Goal: Task Accomplishment & Management: Complete application form

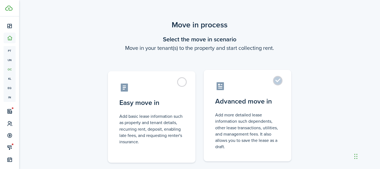
click at [276, 83] on label "Advanced move in Add more detailed lease information such dependents, other lea…" at bounding box center [247, 115] width 88 height 91
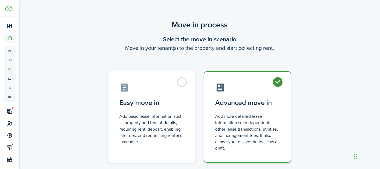
radio input "true"
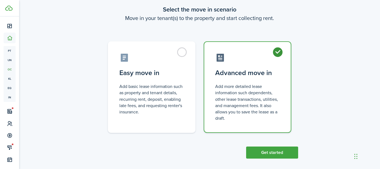
scroll to position [34, 0]
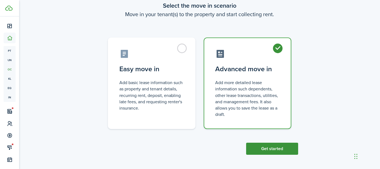
click at [266, 150] on button "Get started" at bounding box center [272, 148] width 52 height 12
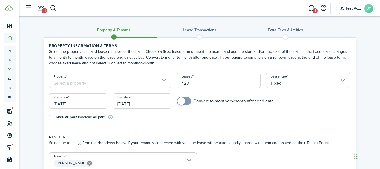
click at [113, 81] on input "Property" at bounding box center [110, 79] width 122 height 15
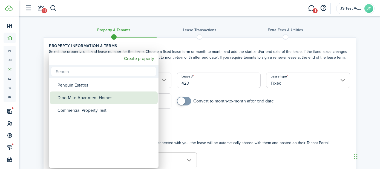
click at [101, 99] on div "Dino-Mite Apartment Homes" at bounding box center [105, 97] width 97 height 13
type input "Dino-Mite Apartment Homes"
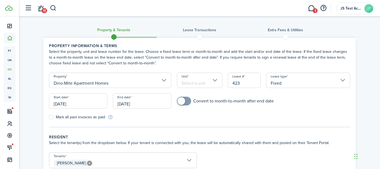
click at [195, 82] on input "Unit" at bounding box center [200, 79] width 46 height 15
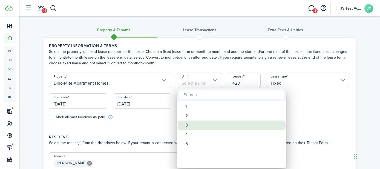
click at [186, 124] on div "3" at bounding box center [233, 124] width 97 height 9
type input "3"
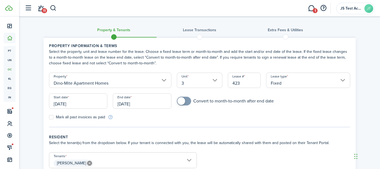
click at [92, 99] on input "[DATE]" at bounding box center [78, 100] width 58 height 15
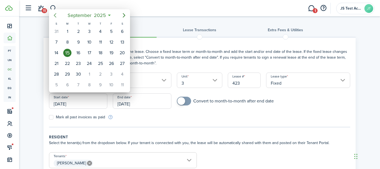
click at [55, 14] on icon "Previous page" at bounding box center [55, 15] width 2 height 4
click at [142, 126] on div at bounding box center [189, 84] width 467 height 256
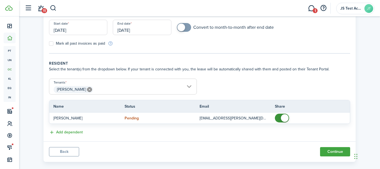
scroll to position [77, 0]
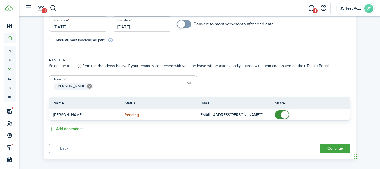
click at [124, 84] on span "[PERSON_NAME]" at bounding box center [122, 85] width 147 height 9
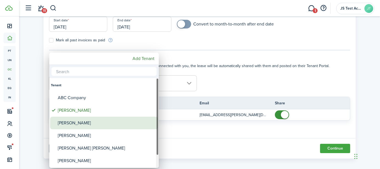
click at [90, 128] on div "[PERSON_NAME]" at bounding box center [106, 122] width 97 height 13
type input "[PERSON_NAME], [PERSON_NAME]"
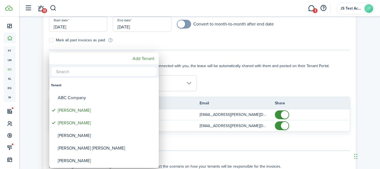
click at [235, 85] on div at bounding box center [189, 84] width 467 height 256
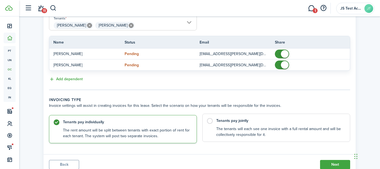
scroll to position [147, 0]
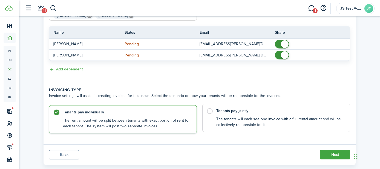
click at [210, 111] on label "Tenants pay jointly The tenants will each see one invoice with a full rental am…" at bounding box center [276, 118] width 148 height 28
radio input "false"
radio input "true"
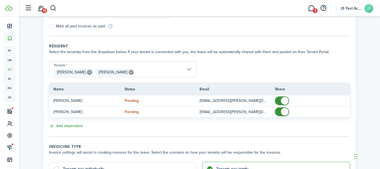
scroll to position [91, 0]
click at [129, 71] on icon at bounding box center [131, 72] width 5 height 5
type input "[PERSON_NAME]"
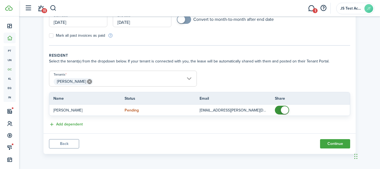
scroll to position [81, 0]
click at [331, 143] on button "Continue" at bounding box center [335, 143] width 30 height 9
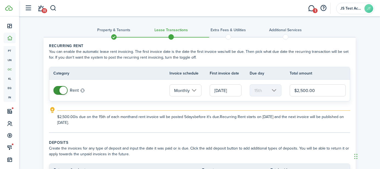
click at [223, 89] on input "[DATE]" at bounding box center [225, 90] width 32 height 12
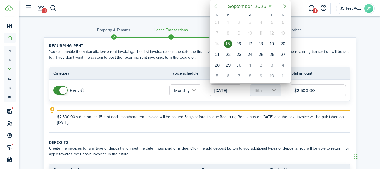
click at [283, 8] on icon "Next page" at bounding box center [284, 6] width 2 height 4
click at [250, 22] on div "1" at bounding box center [250, 22] width 8 height 8
type input "[DATE]"
type input "1st"
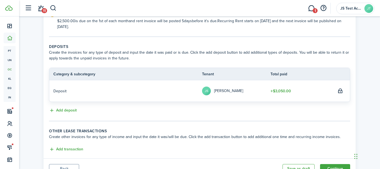
scroll to position [121, 0]
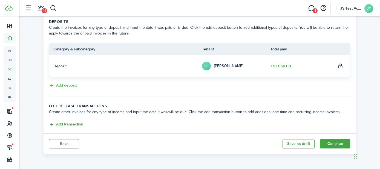
click at [70, 123] on button "Add transaction" at bounding box center [66, 124] width 34 height 6
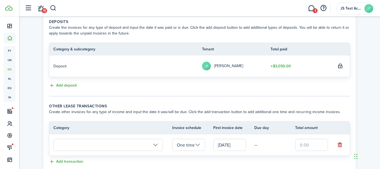
click at [99, 143] on input "text" at bounding box center [107, 145] width 109 height 12
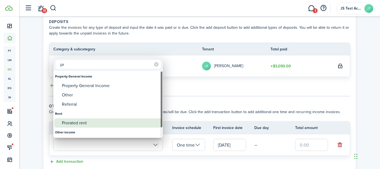
type input "pr"
click at [75, 126] on div "Prorated rent" at bounding box center [110, 122] width 97 height 9
type input "Rent / Prorated rent"
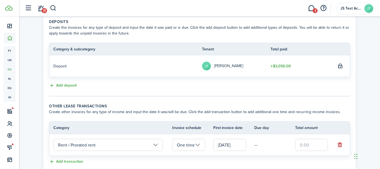
click at [307, 144] on input "text" at bounding box center [311, 145] width 33 height 12
type input "$1,250.00"
click at [276, 149] on td "—" at bounding box center [274, 145] width 41 height 8
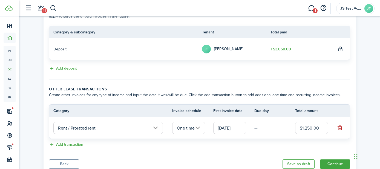
scroll to position [158, 0]
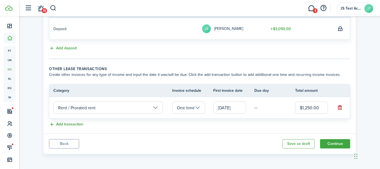
click at [71, 124] on button "Add transaction" at bounding box center [66, 124] width 34 height 6
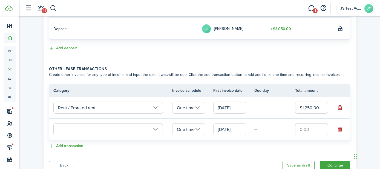
click at [76, 127] on input "text" at bounding box center [107, 129] width 109 height 12
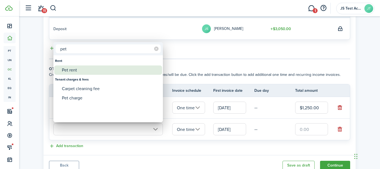
type input "pet"
click at [70, 72] on div "Pet rent" at bounding box center [110, 69] width 97 height 9
type input "Rent / Pet rent"
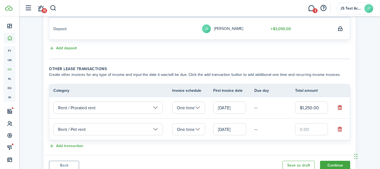
click at [194, 125] on input "One time" at bounding box center [188, 129] width 33 height 12
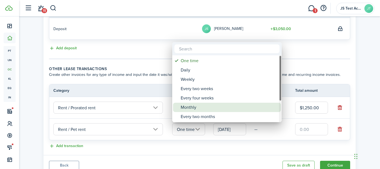
click at [190, 108] on div "Monthly" at bounding box center [228, 107] width 97 height 9
type input "Monthly"
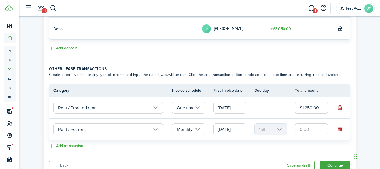
click at [237, 130] on input "[DATE]" at bounding box center [229, 129] width 33 height 12
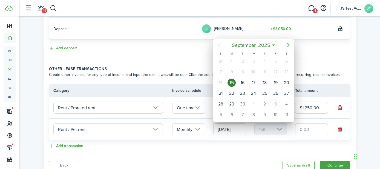
click at [286, 46] on icon "Next page" at bounding box center [288, 45] width 7 height 7
click at [250, 60] on div "1" at bounding box center [253, 61] width 8 height 8
type input "[DATE]"
type input "1st"
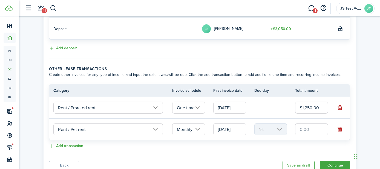
click at [301, 128] on input "text" at bounding box center [311, 129] width 33 height 12
type input "$35.00"
click at [344, 74] on wizard-step-header-description "Create other invoices for any type of income and input the date it was/will be …" at bounding box center [199, 75] width 301 height 6
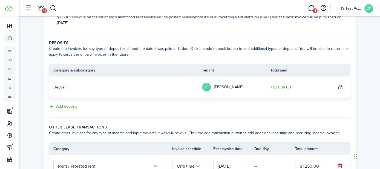
scroll to position [179, 0]
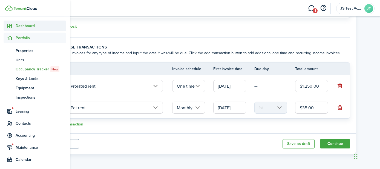
click at [22, 26] on span "Dashboard" at bounding box center [41, 26] width 51 height 6
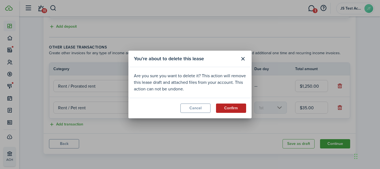
click at [227, 109] on button "Confirm" at bounding box center [231, 107] width 30 height 9
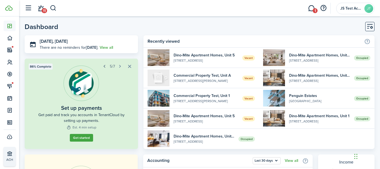
click at [103, 66] on button "button" at bounding box center [105, 67] width 8 height 8
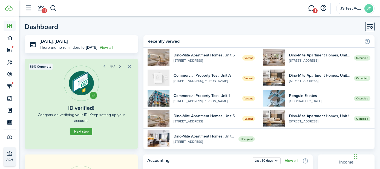
click at [119, 66] on button "button" at bounding box center [120, 67] width 8 height 8
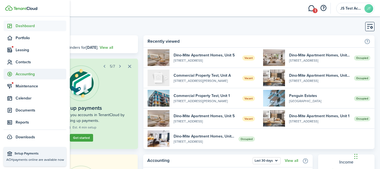
click at [20, 72] on span "Accounting" at bounding box center [41, 74] width 51 height 6
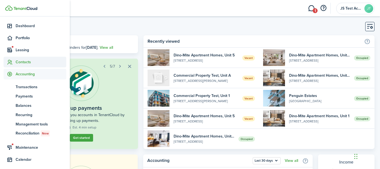
click at [22, 62] on span "Contacts" at bounding box center [41, 62] width 51 height 6
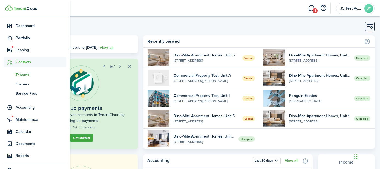
click at [25, 72] on span "Tenants" at bounding box center [41, 75] width 51 height 6
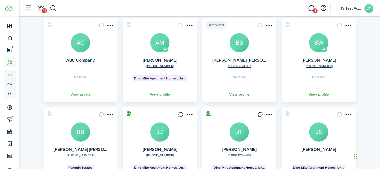
scroll to position [80, 0]
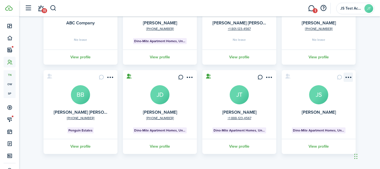
click at [348, 74] on menu-btn-icon "Open menu" at bounding box center [347, 76] width 9 height 9
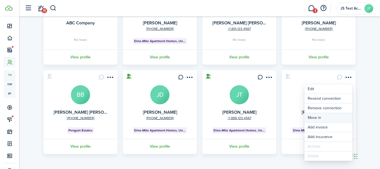
click at [316, 115] on link "Move in" at bounding box center [328, 117] width 48 height 9
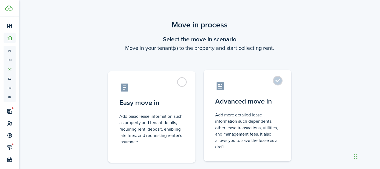
click at [276, 85] on label "Advanced move in Add more detailed lease information such dependents, other lea…" at bounding box center [247, 115] width 88 height 91
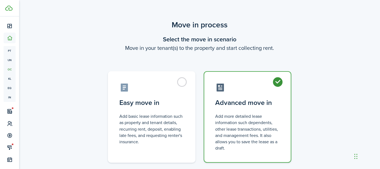
radio input "true"
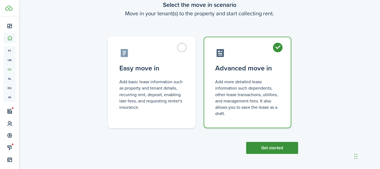
click at [271, 143] on button "Get started" at bounding box center [272, 148] width 52 height 12
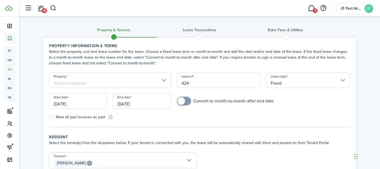
click at [139, 80] on input "Property" at bounding box center [110, 79] width 122 height 15
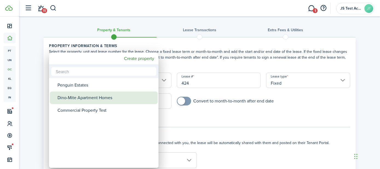
click at [110, 99] on div "Dino-Mite Apartment Homes" at bounding box center [105, 97] width 97 height 13
type input "Dino-Mite Apartment Homes"
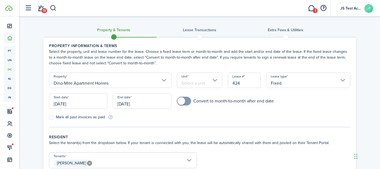
click at [203, 80] on input "Unit" at bounding box center [200, 79] width 46 height 15
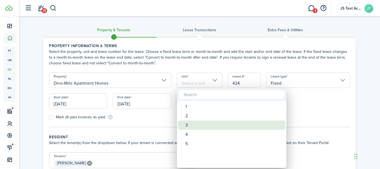
click at [189, 123] on div "3" at bounding box center [233, 124] width 97 height 9
type input "3"
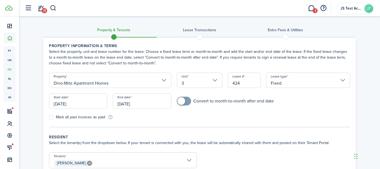
scroll to position [81, 0]
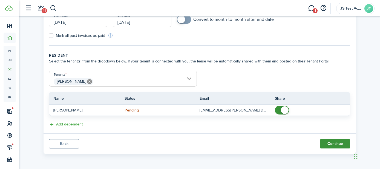
click at [327, 145] on button "Continue" at bounding box center [335, 143] width 30 height 9
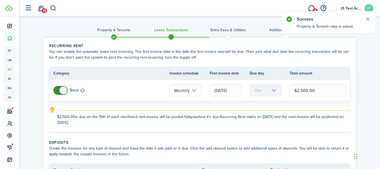
click at [223, 92] on input "[DATE]" at bounding box center [225, 90] width 32 height 12
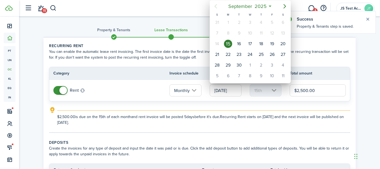
click at [232, 121] on div at bounding box center [189, 84] width 467 height 256
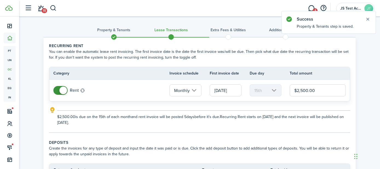
scroll to position [121, 0]
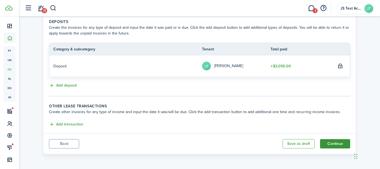
click at [333, 144] on button "Continue" at bounding box center [335, 143] width 30 height 9
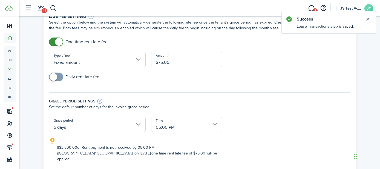
scroll to position [39, 0]
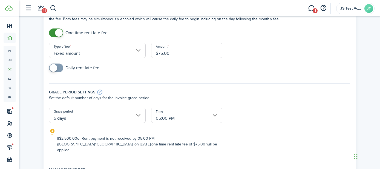
click at [123, 49] on input "Fixed amount" at bounding box center [97, 50] width 97 height 15
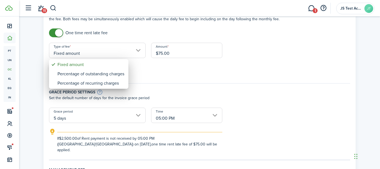
click at [168, 75] on div at bounding box center [189, 84] width 467 height 256
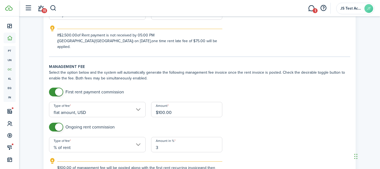
scroll to position [144, 0]
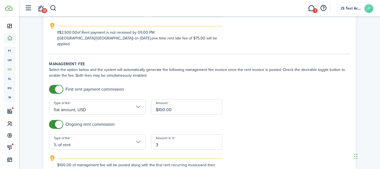
checkbox input "false"
click at [53, 85] on span at bounding box center [55, 89] width 5 height 9
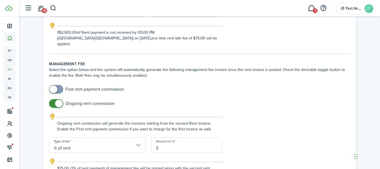
checkbox input "false"
click at [53, 99] on span at bounding box center [55, 103] width 5 height 9
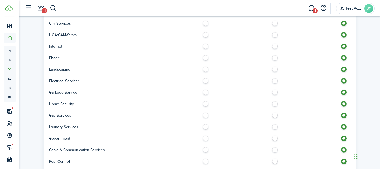
scroll to position [501, 0]
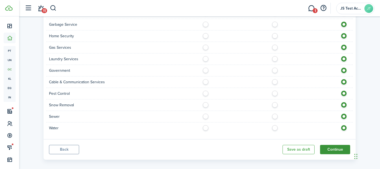
click at [331, 145] on button "Continue" at bounding box center [335, 149] width 30 height 9
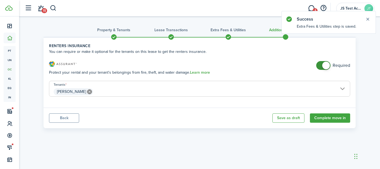
checkbox input "false"
click at [320, 66] on span at bounding box center [322, 65] width 5 height 9
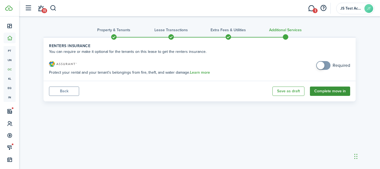
click at [325, 94] on button "Complete move in" at bounding box center [330, 90] width 40 height 9
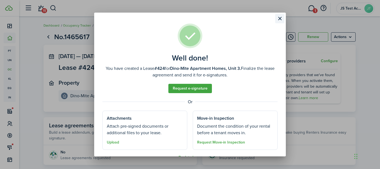
click at [280, 19] on button "Close modal" at bounding box center [279, 18] width 9 height 9
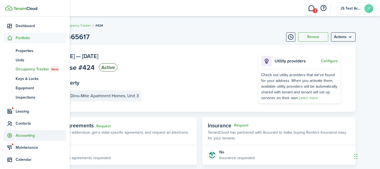
click at [22, 134] on span "Accounting" at bounding box center [41, 135] width 51 height 6
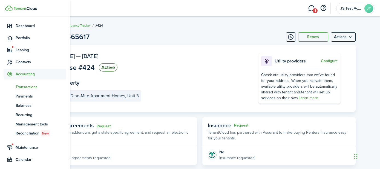
click at [26, 86] on span "Transactions" at bounding box center [41, 87] width 51 height 6
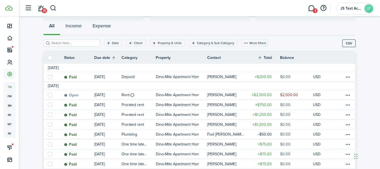
scroll to position [70, 0]
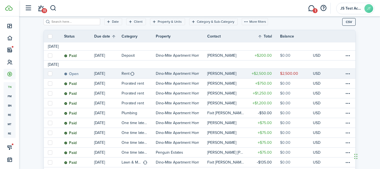
click at [89, 74] on link "Open" at bounding box center [79, 74] width 30 height 10
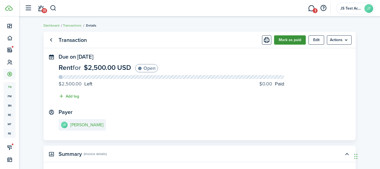
click at [283, 39] on button "Mark as paid" at bounding box center [290, 39] width 32 height 9
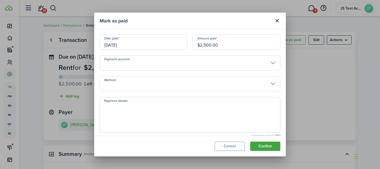
click at [144, 63] on input "Payment account" at bounding box center [190, 62] width 180 height 15
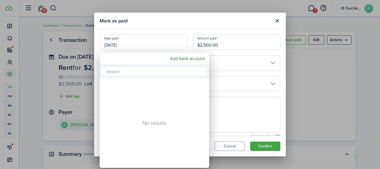
click at [281, 53] on div at bounding box center [189, 84] width 467 height 256
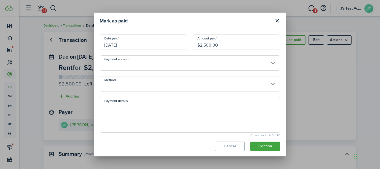
click at [165, 87] on input "Method" at bounding box center [190, 83] width 180 height 15
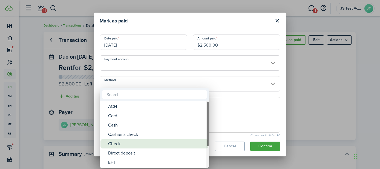
click at [124, 141] on div "Check" at bounding box center [156, 143] width 97 height 9
type input "Check"
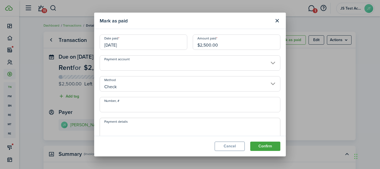
click at [124, 107] on input "Number, #" at bounding box center [190, 104] width 180 height 15
type input "4567"
click at [143, 125] on textarea "Payment details" at bounding box center [190, 137] width 180 height 26
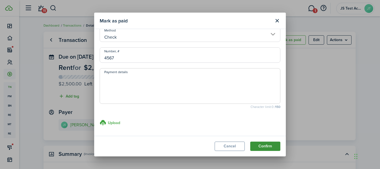
click at [262, 145] on button "Confirm" at bounding box center [265, 145] width 30 height 9
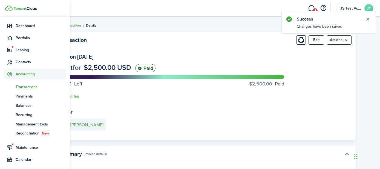
click at [27, 87] on span "Transactions" at bounding box center [41, 87] width 51 height 6
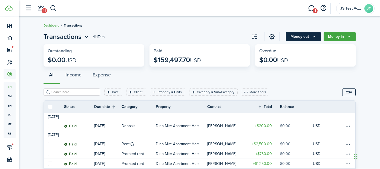
click at [298, 37] on button "Money out" at bounding box center [302, 36] width 35 height 9
click at [345, 12] on account-user-avatar "JS Test Account JT" at bounding box center [355, 8] width 38 height 11
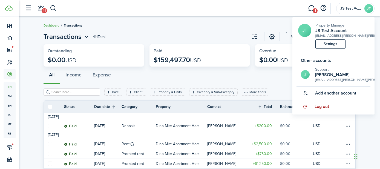
click at [322, 107] on span "Log out" at bounding box center [321, 106] width 14 height 5
